Goal: Transaction & Acquisition: Subscribe to service/newsletter

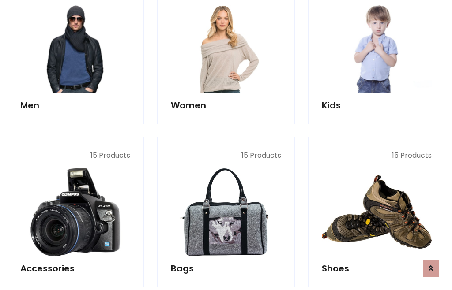
scroll to position [640, 0]
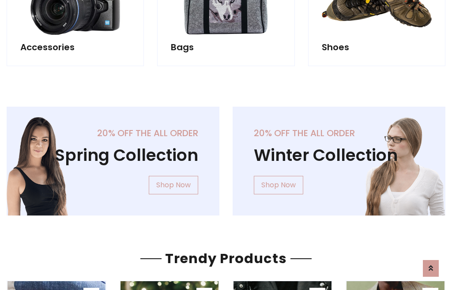
click at [226, 157] on div "20% off the all order Winter Collection Shop Now" at bounding box center [339, 168] width 226 height 123
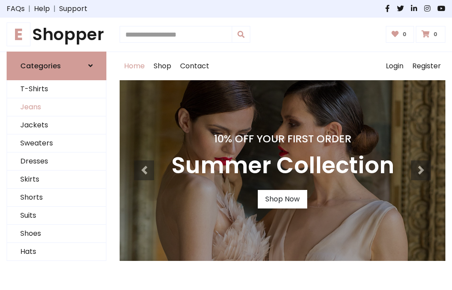
click at [56, 107] on link "Jeans" at bounding box center [56, 107] width 99 height 18
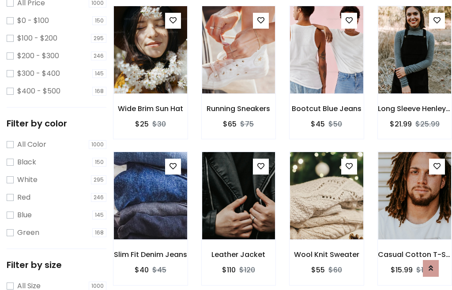
scroll to position [278, 0]
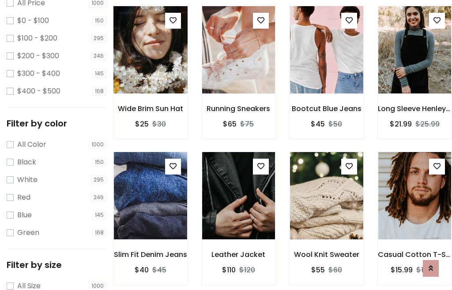
click at [150, 69] on img at bounding box center [150, 50] width 88 height 212
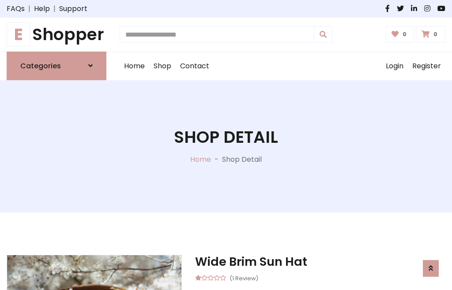
scroll to position [95, 0]
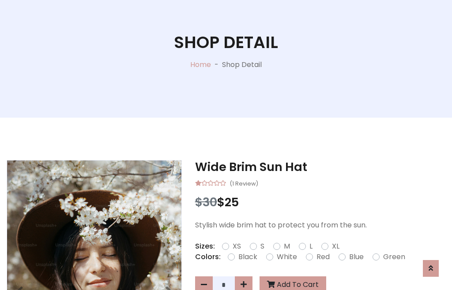
click at [322, 257] on label "Red" at bounding box center [322, 257] width 13 height 11
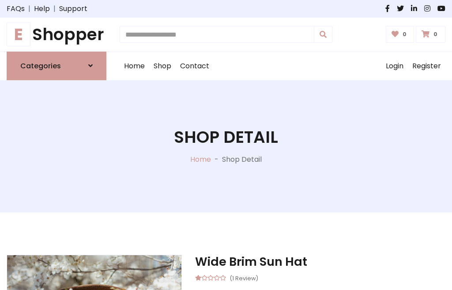
click at [226, 145] on h1 "Shop Detail" at bounding box center [226, 137] width 104 height 20
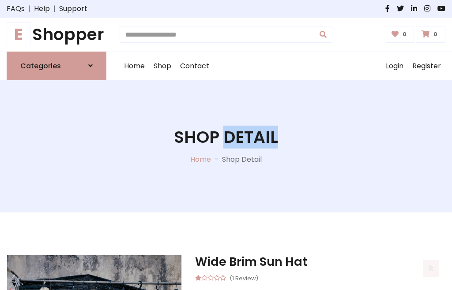
scroll to position [739, 0]
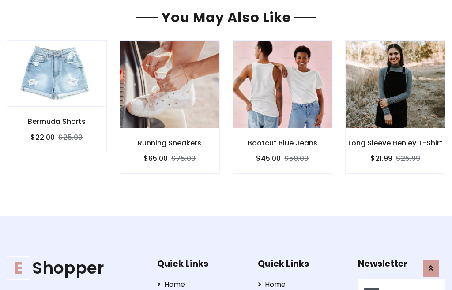
type input "******"
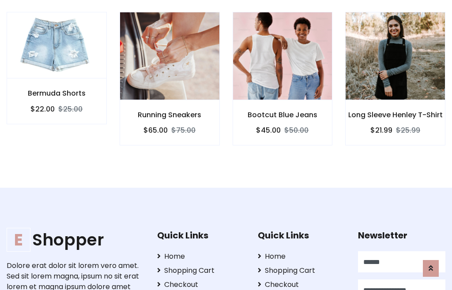
scroll to position [0, 0]
type input "**********"
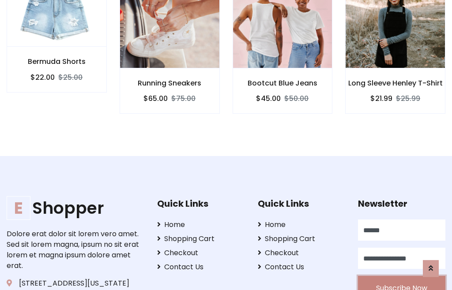
scroll to position [799, 0]
